Goal: Information Seeking & Learning: Check status

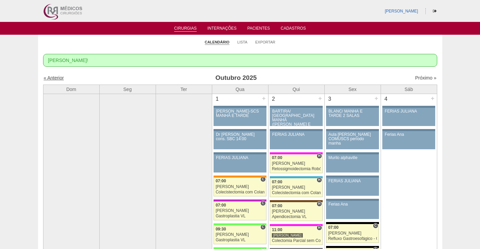
click at [48, 77] on link "« Anterior" at bounding box center [54, 77] width 20 height 5
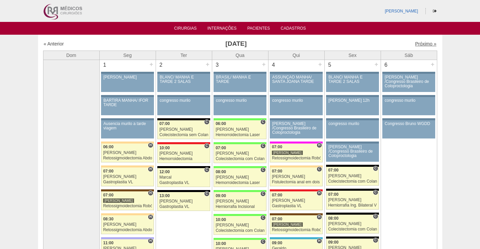
click at [425, 45] on link "Próximo »" at bounding box center [425, 43] width 21 height 5
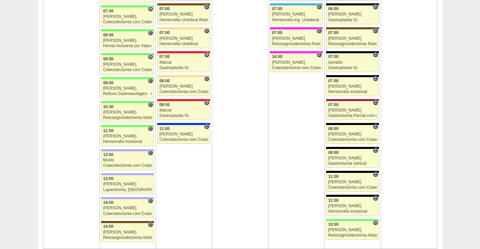
scroll to position [809, 0]
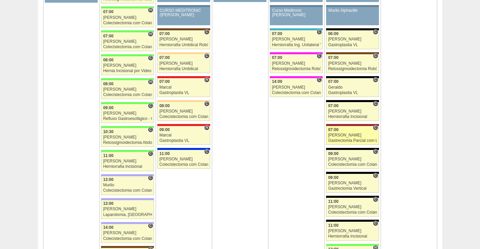
click at [333, 140] on div "Gastrectomia Parcial com Linfadenectomia" at bounding box center [352, 141] width 49 height 4
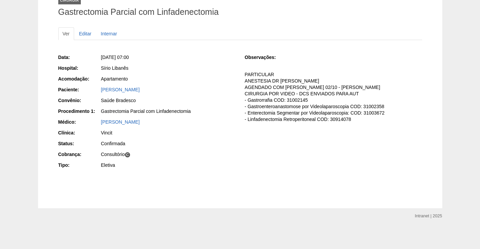
scroll to position [17, 0]
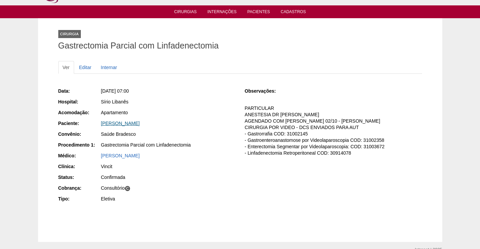
click at [126, 122] on link "[PERSON_NAME]" at bounding box center [120, 123] width 39 height 5
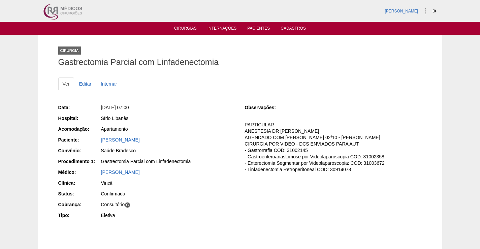
scroll to position [17, 0]
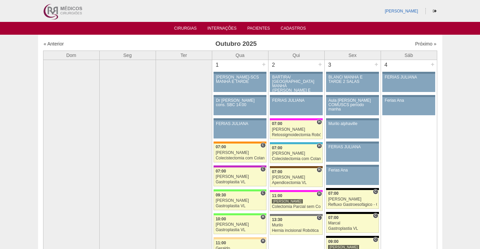
scroll to position [809, 0]
